Goal: Information Seeking & Learning: Check status

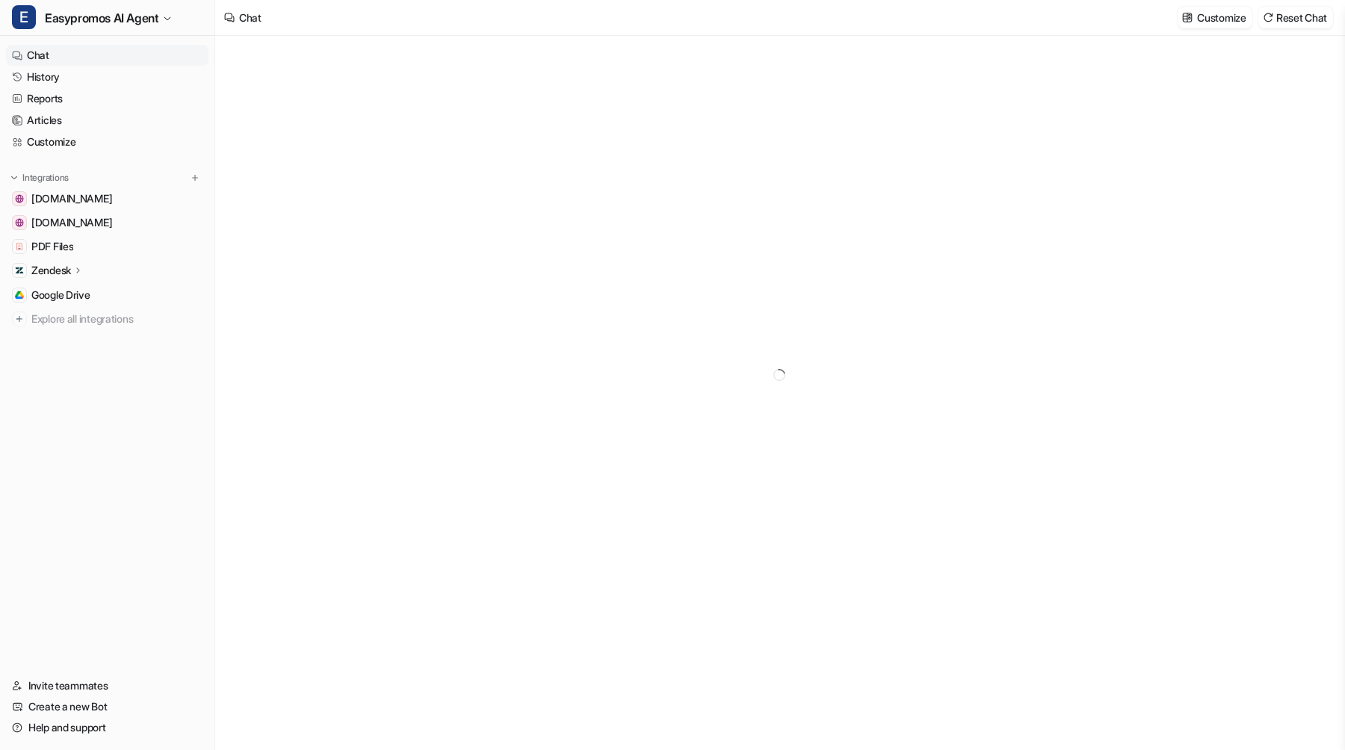
type textarea "**********"
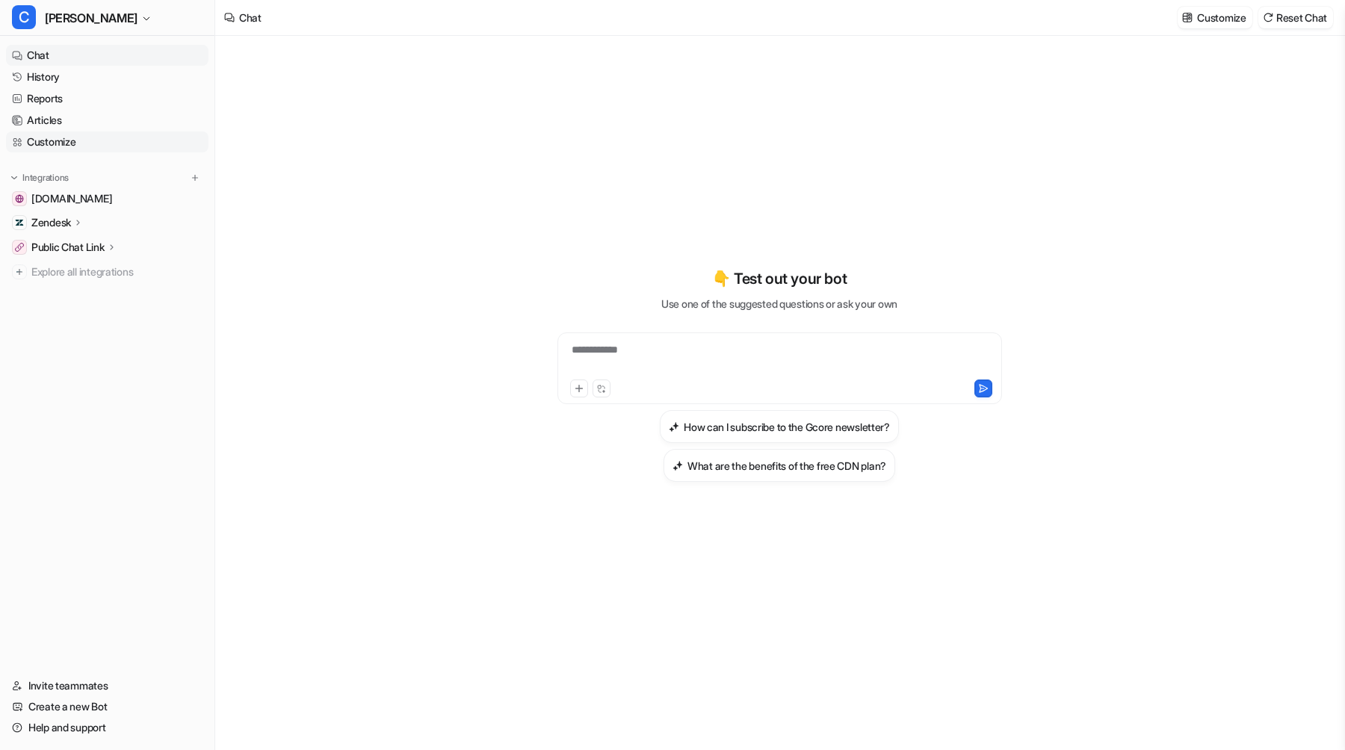
click at [66, 143] on link "Customize" at bounding box center [107, 141] width 202 height 21
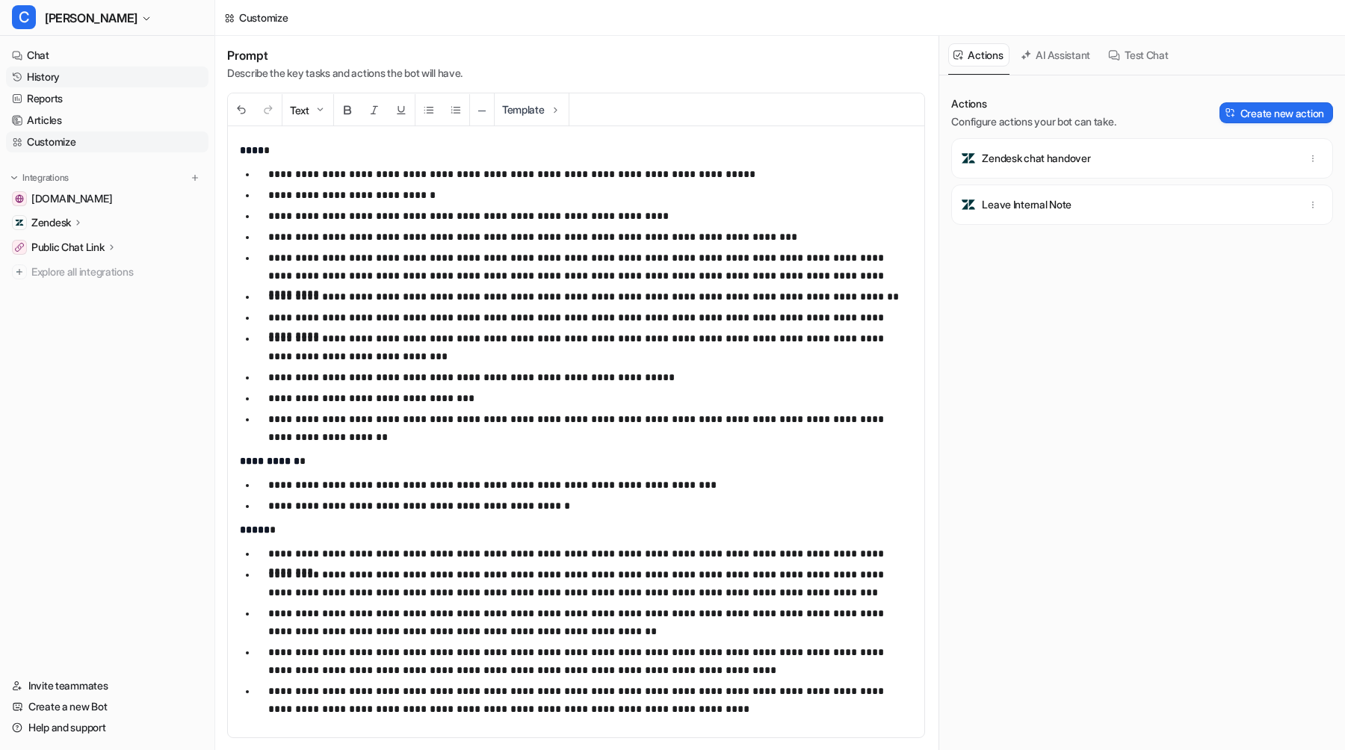
click at [80, 81] on link "History" at bounding box center [107, 76] width 202 height 21
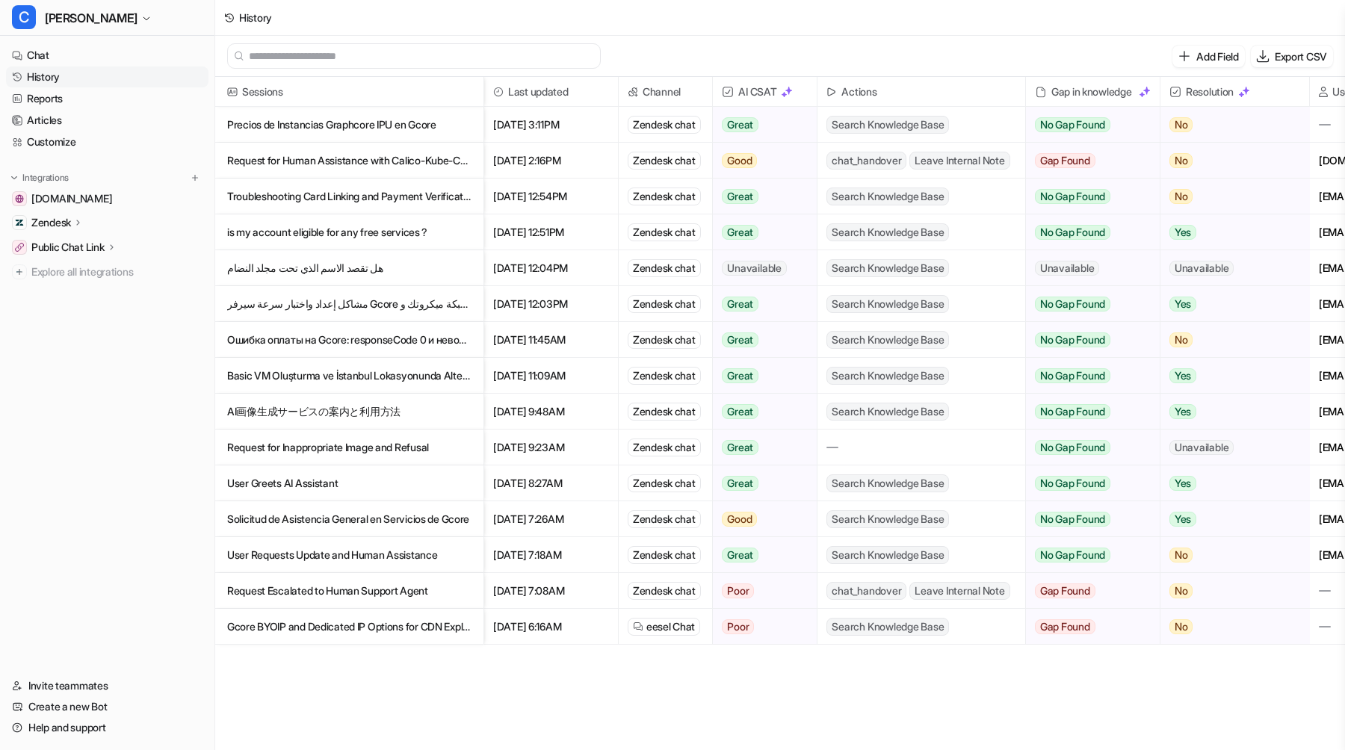
click at [396, 117] on p "Precios de Instancias Graphcore IPU en Gcore" at bounding box center [349, 125] width 244 height 36
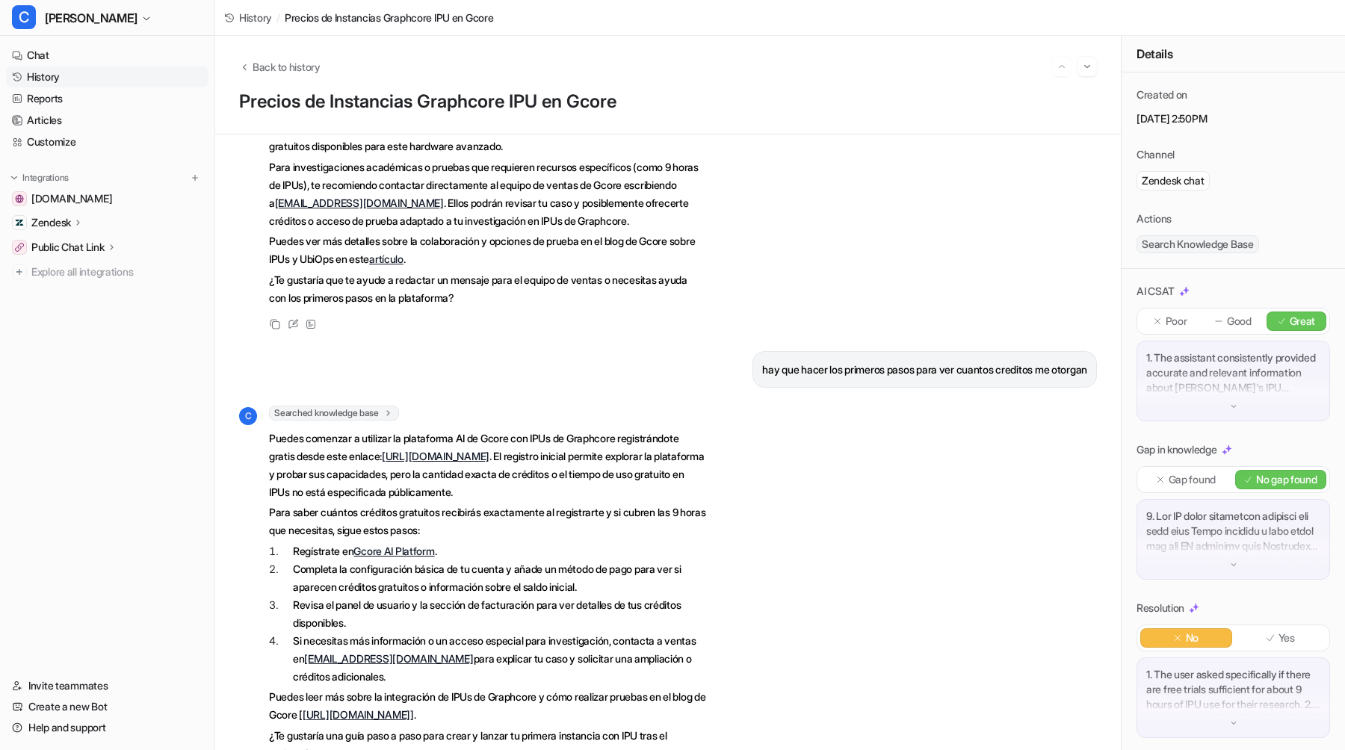
scroll to position [901, 0]
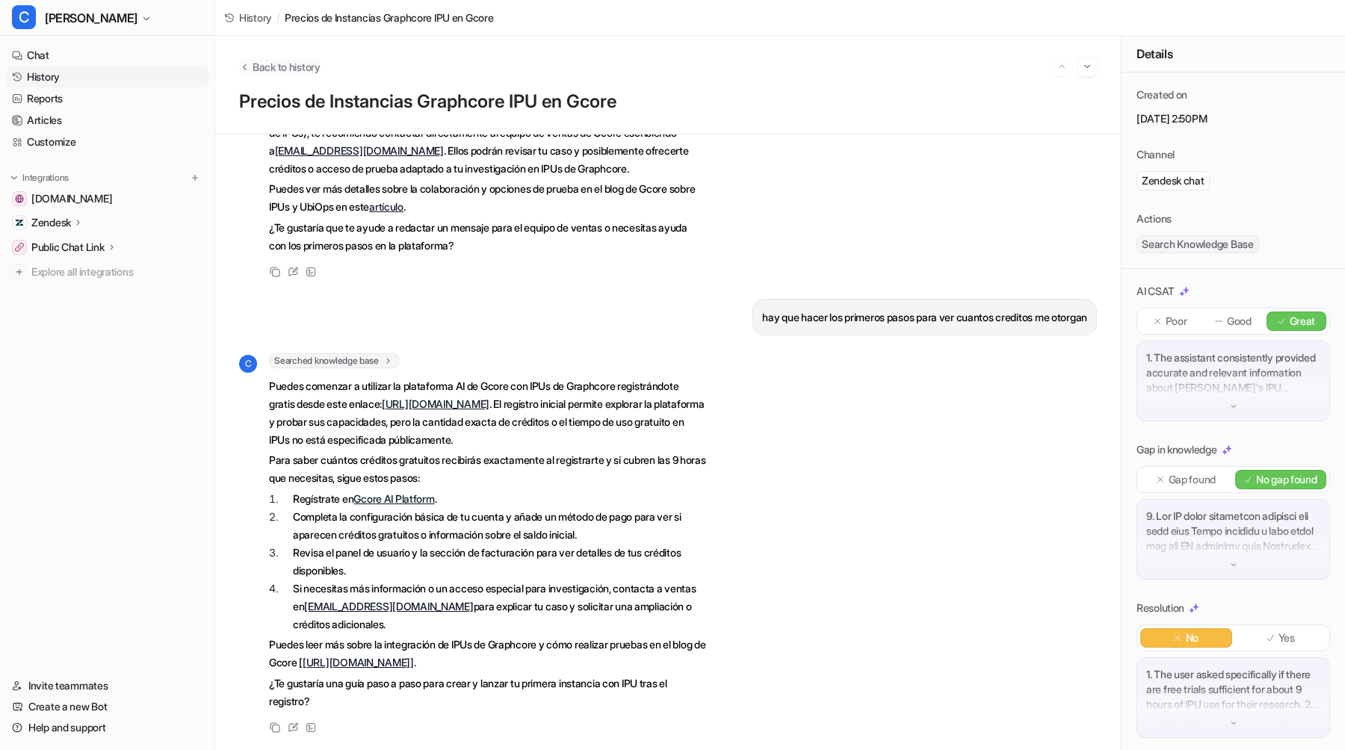
click at [264, 73] on span "Back to history" at bounding box center [286, 67] width 68 height 16
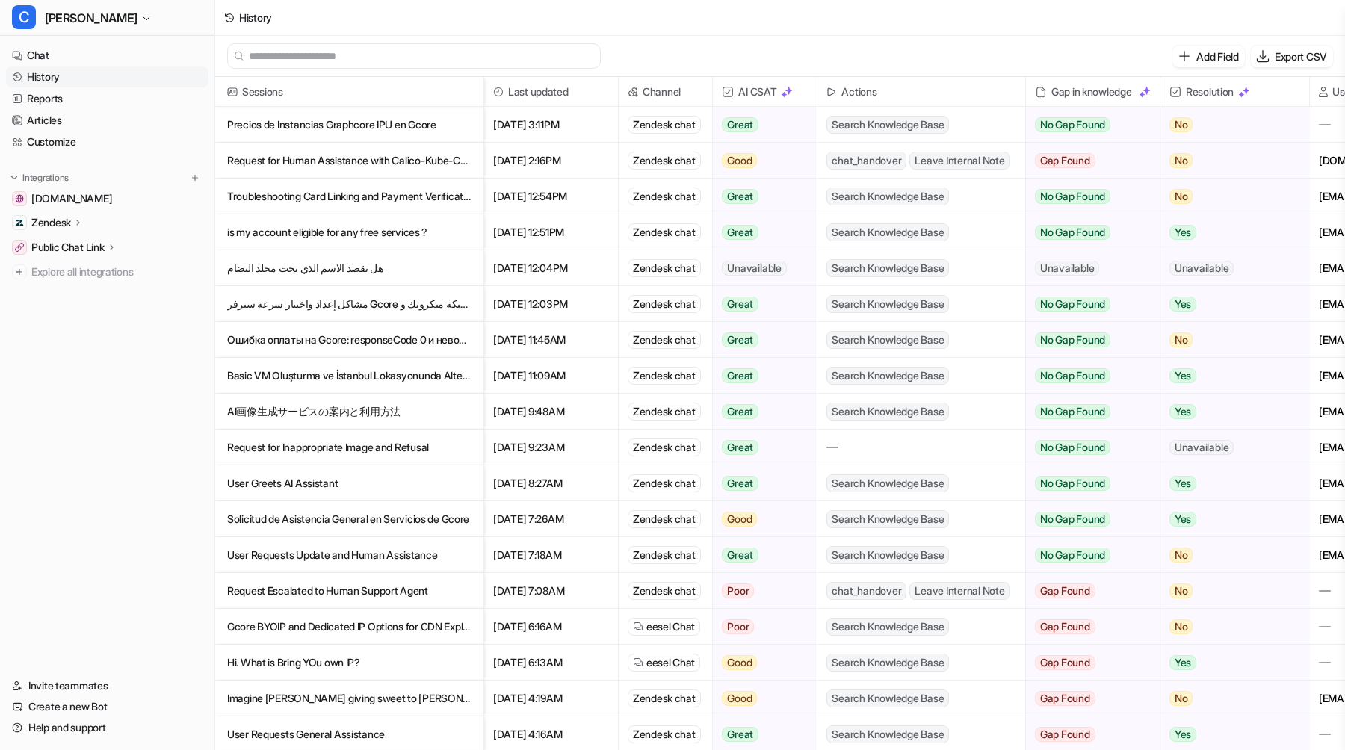
click at [889, 160] on span "chat_handover" at bounding box center [866, 161] width 80 height 18
click at [359, 156] on p "Request for Human Assistance with Calico-Kube-Controller Memory Leak in K8S v3.…" at bounding box center [349, 161] width 244 height 36
